Goal: Navigation & Orientation: Go to known website

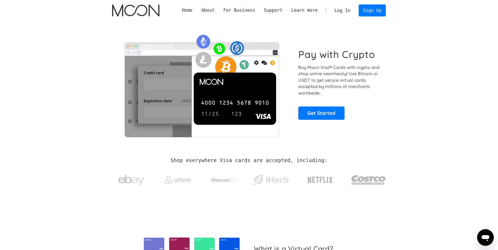
click at [336, 11] on link "Log In" at bounding box center [342, 10] width 25 height 11
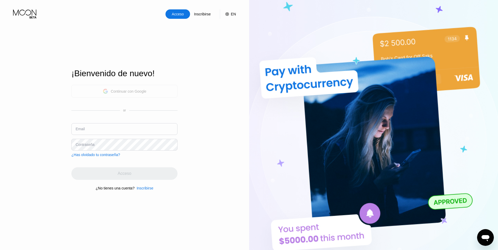
click at [143, 89] on div "Continuar con Google" at bounding box center [129, 91] width 36 height 4
